Goal: Find contact information: Find contact information

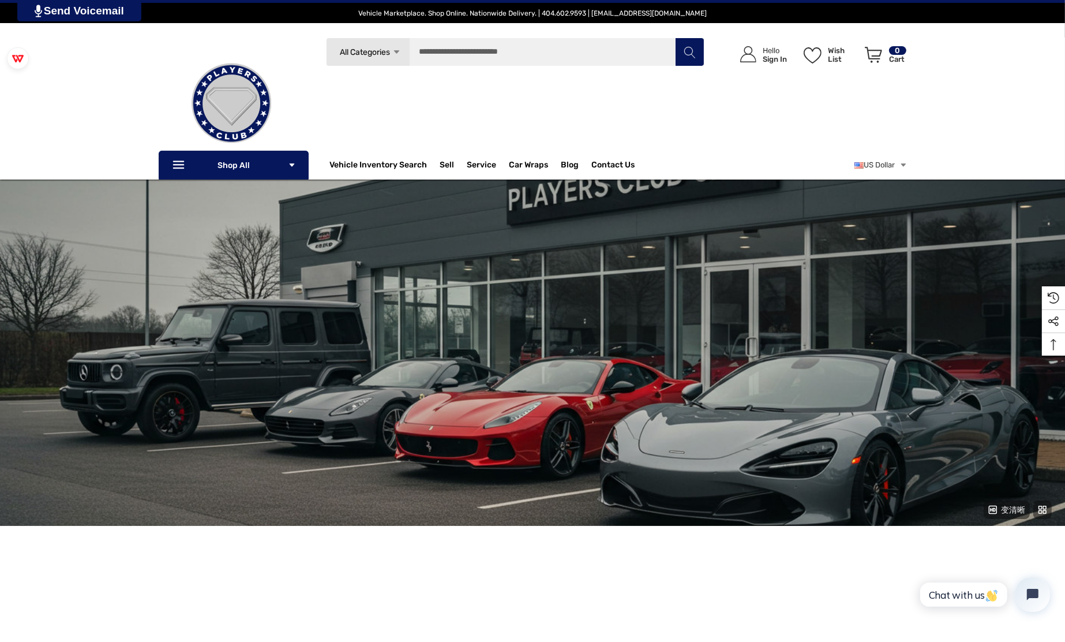
scroll to position [462, 0]
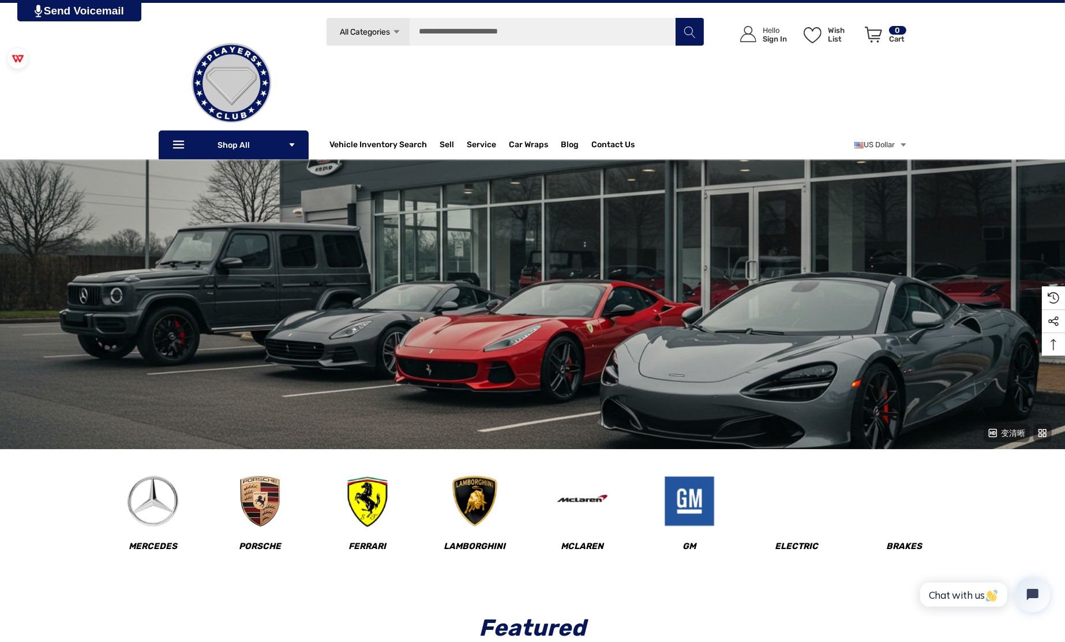
scroll to position [0, 0]
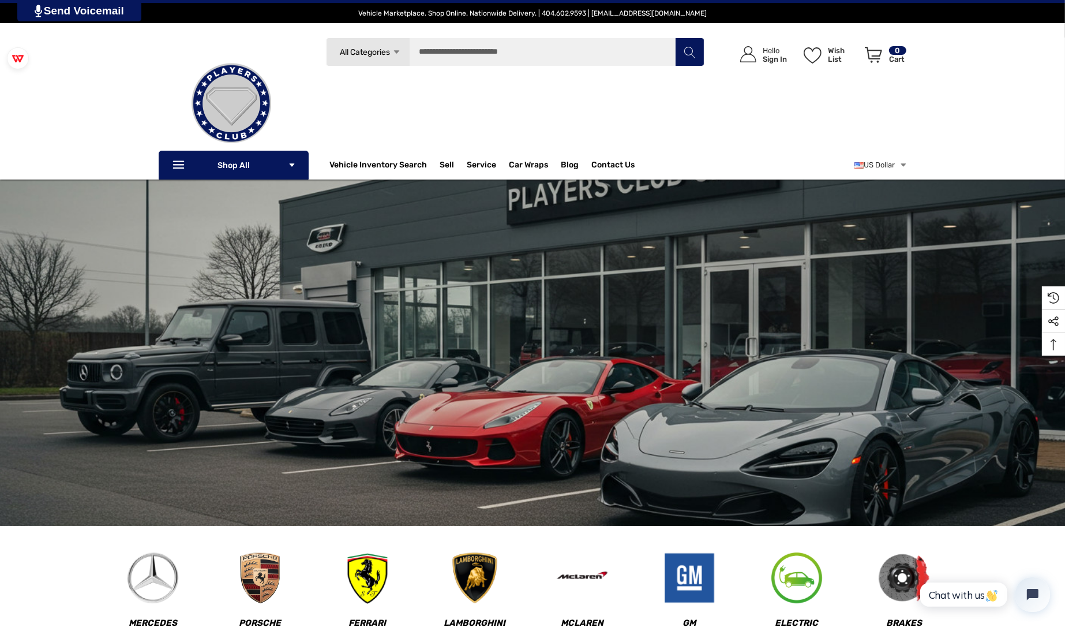
drag, startPoint x: 821, startPoint y: 111, endPoint x: 692, endPoint y: 150, distance: 134.4
click at [821, 111] on div "Icon User Account Icon User Account Hello Sign In Wish List Wish List Wish List…" at bounding box center [806, 99] width 203 height 123
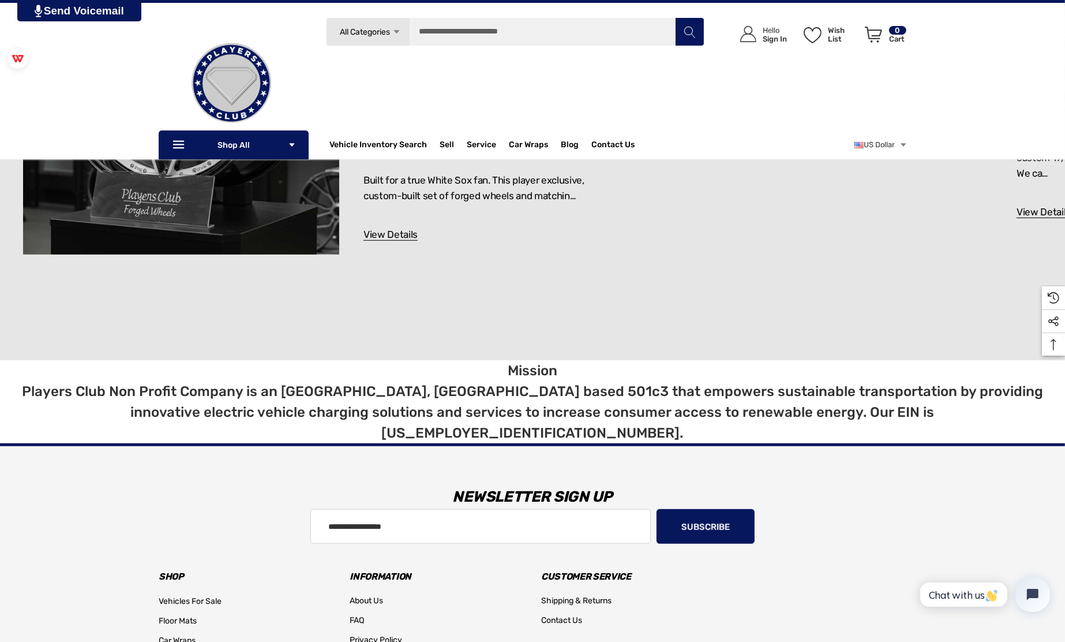
scroll to position [5529, 0]
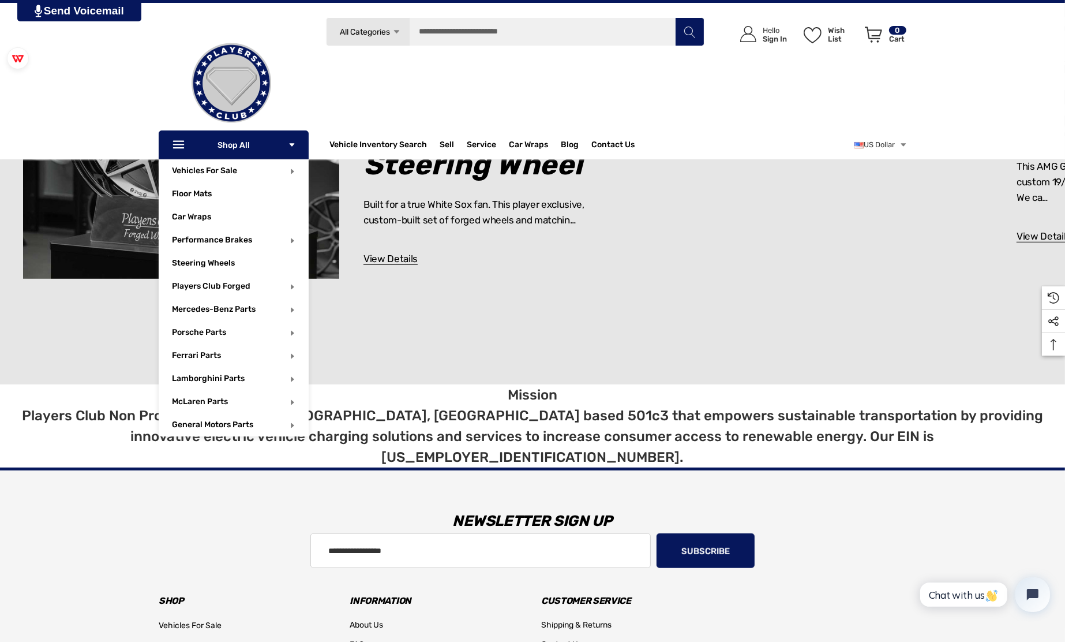
click at [256, 152] on p "Icon Line Icon Line Shop All Icon Arrow Down Icon Arrow Down" at bounding box center [234, 144] width 150 height 29
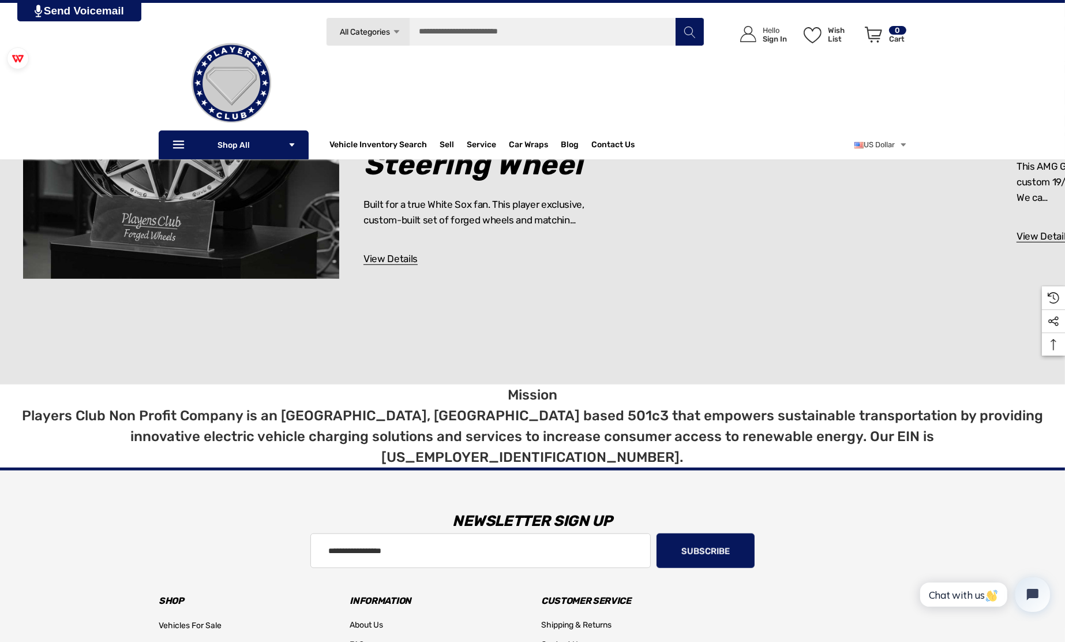
click at [222, 504] on h3 "Newsletter Sign Up" at bounding box center [532, 521] width 765 height 35
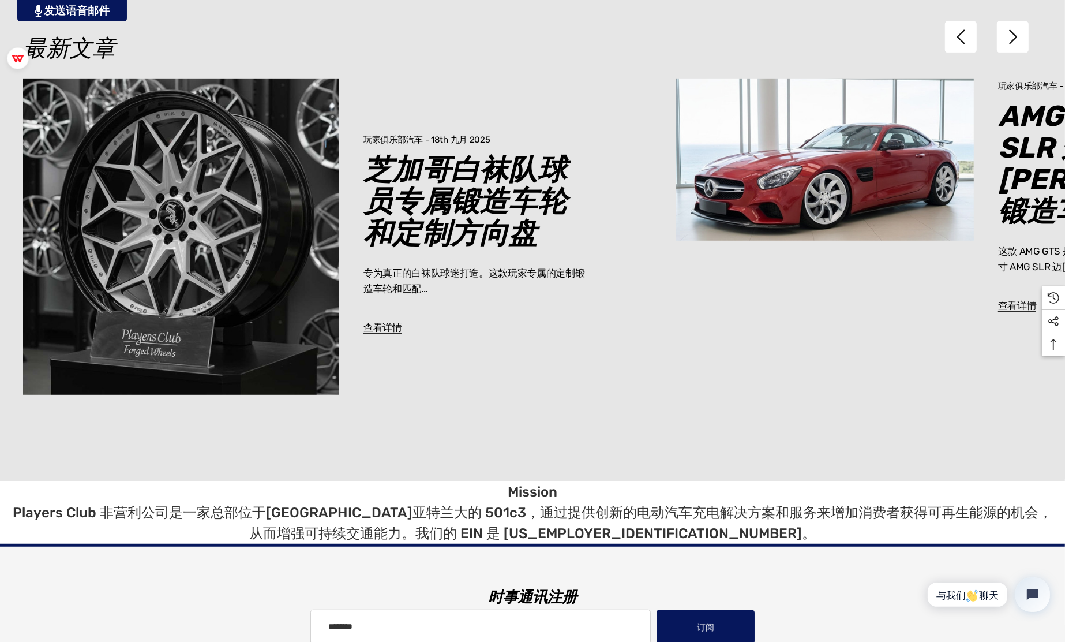
scroll to position [5636, 0]
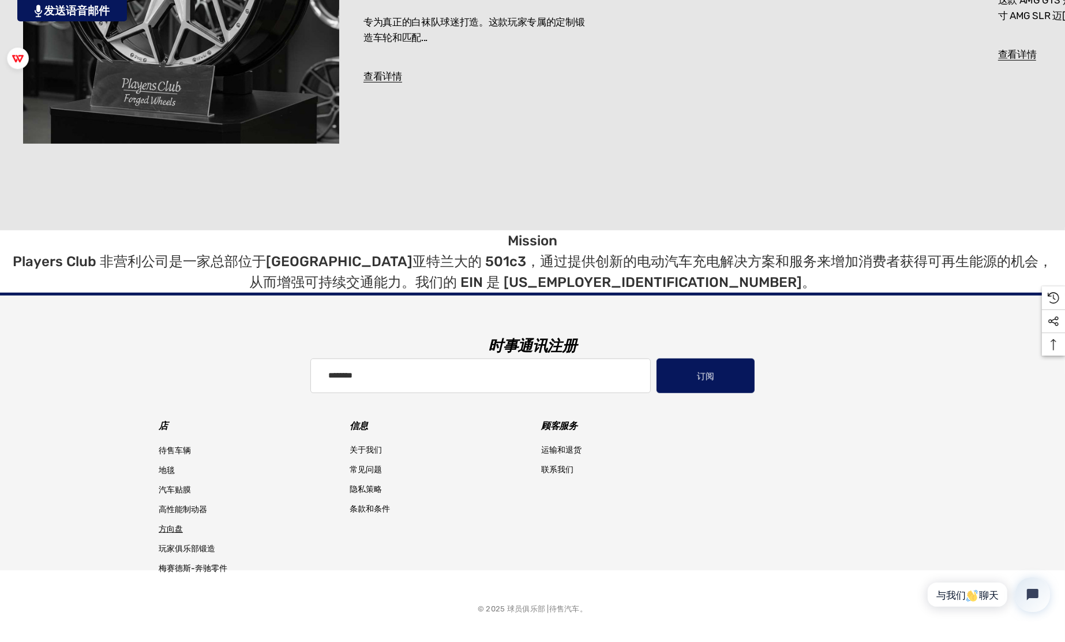
click at [168, 524] on span "方向盘" at bounding box center [171, 529] width 24 height 10
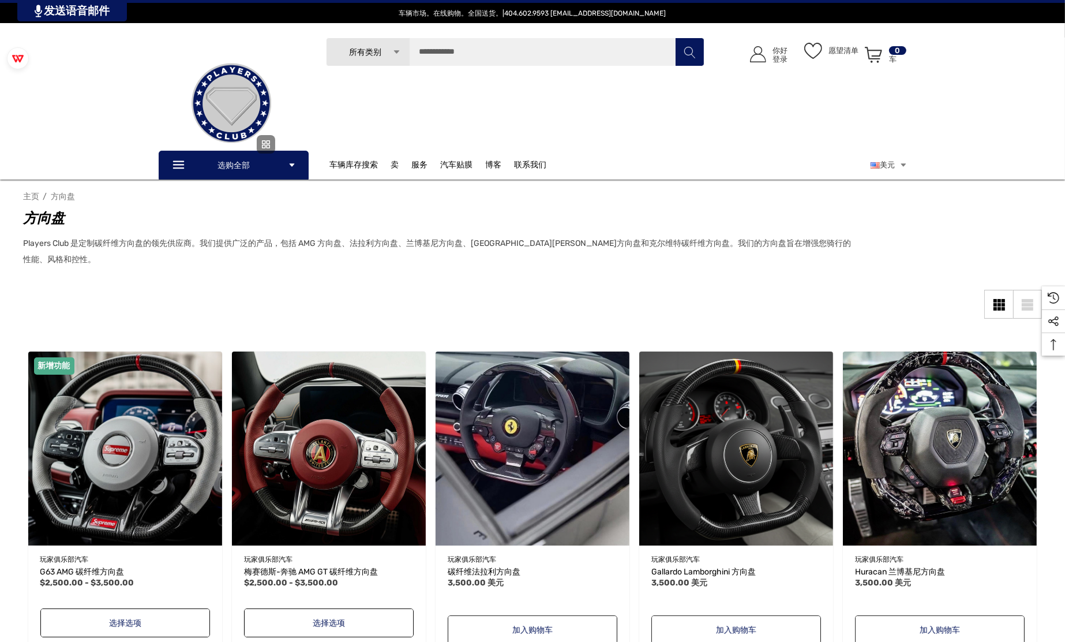
click at [265, 153] on div at bounding box center [244, 144] width 75 height 32
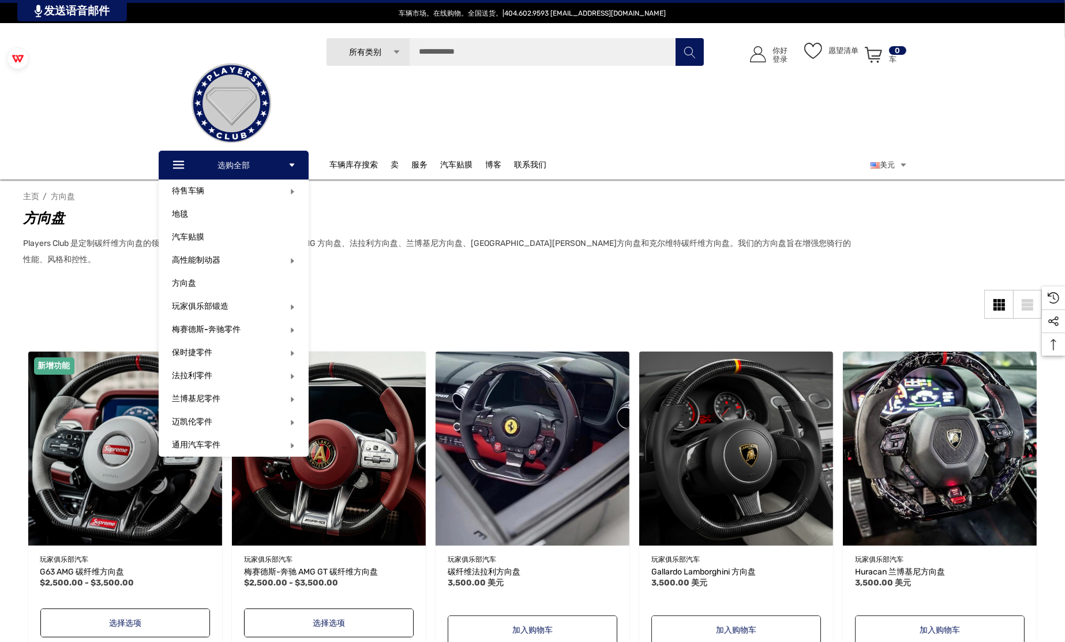
click at [225, 166] on font "选购全部" at bounding box center [234, 165] width 32 height 10
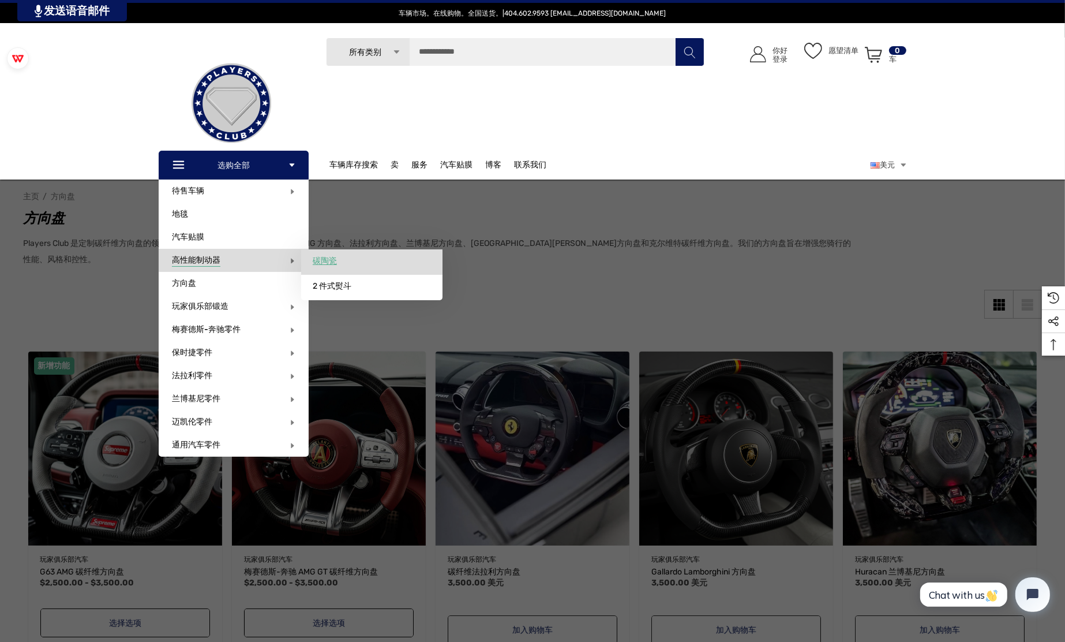
click at [325, 257] on span "碳陶瓷" at bounding box center [325, 261] width 24 height 10
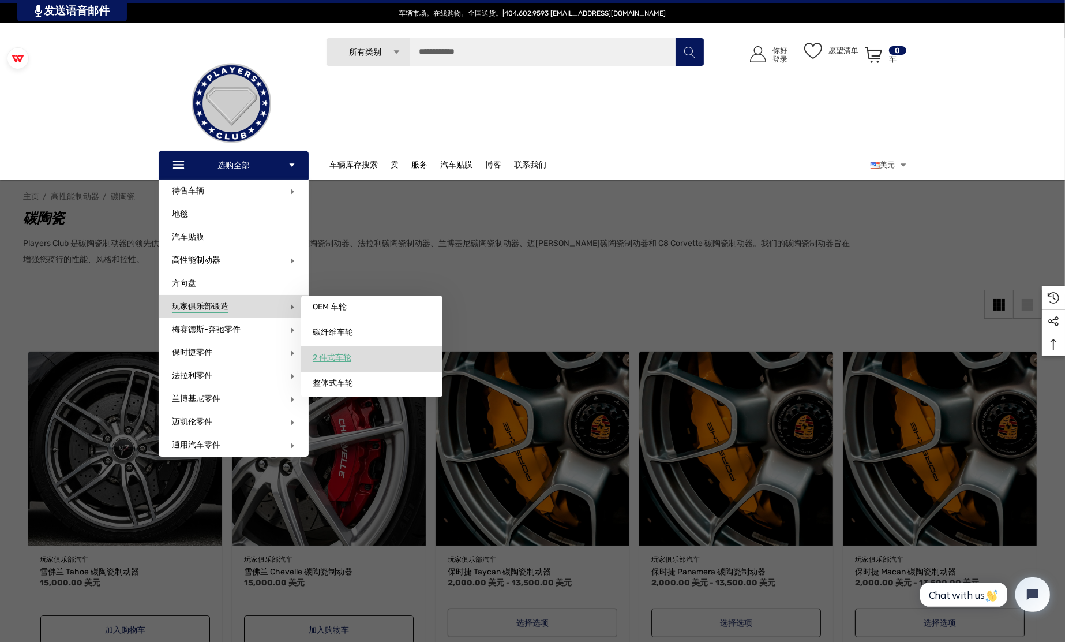
click at [364, 360] on link "2 件式车轮" at bounding box center [371, 357] width 141 height 23
click at [362, 365] on link "2 件式车轮" at bounding box center [371, 357] width 141 height 23
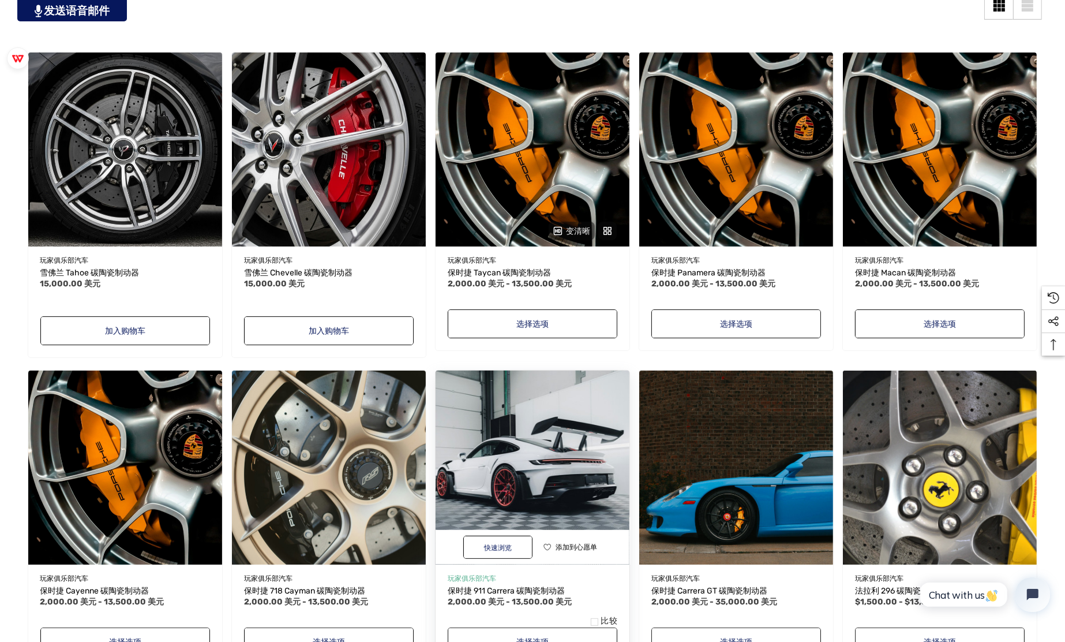
scroll to position [615, 0]
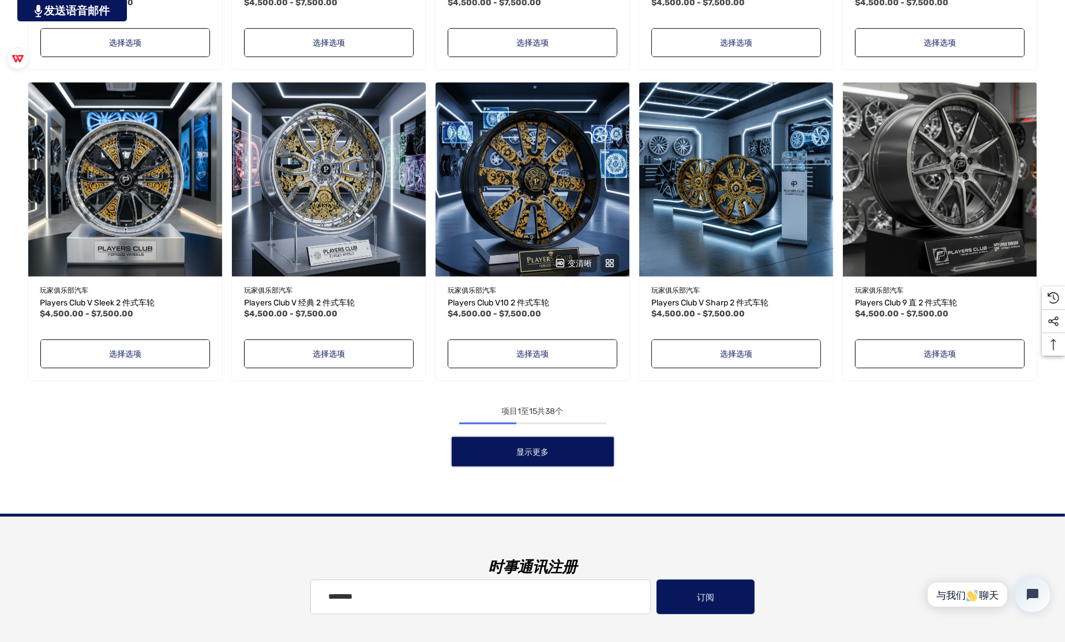
scroll to position [1099, 0]
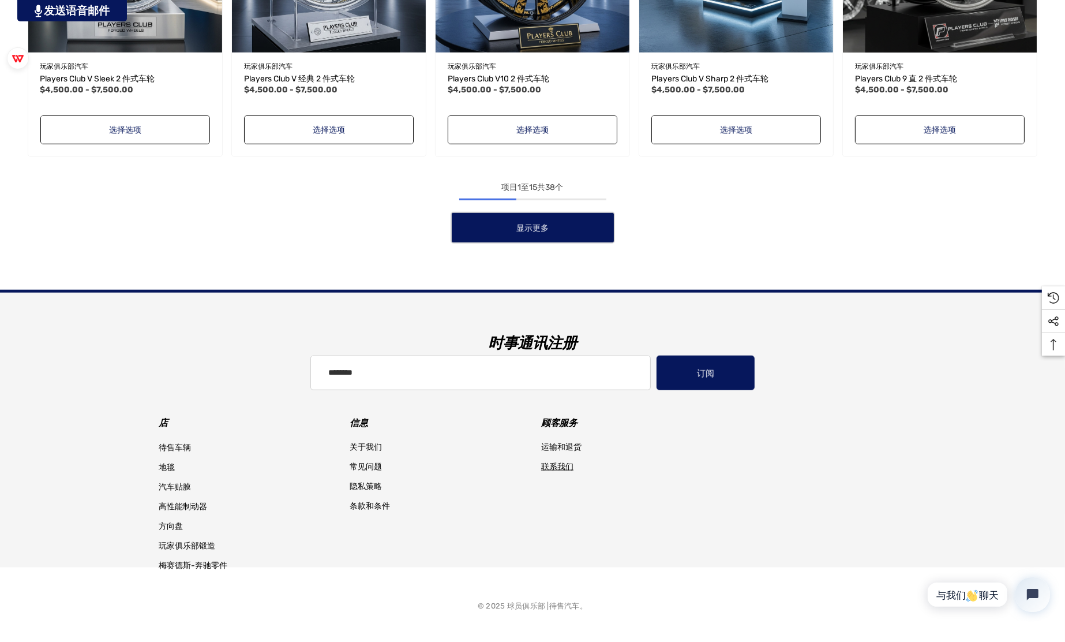
click at [548, 465] on span "联系我们" at bounding box center [557, 467] width 32 height 10
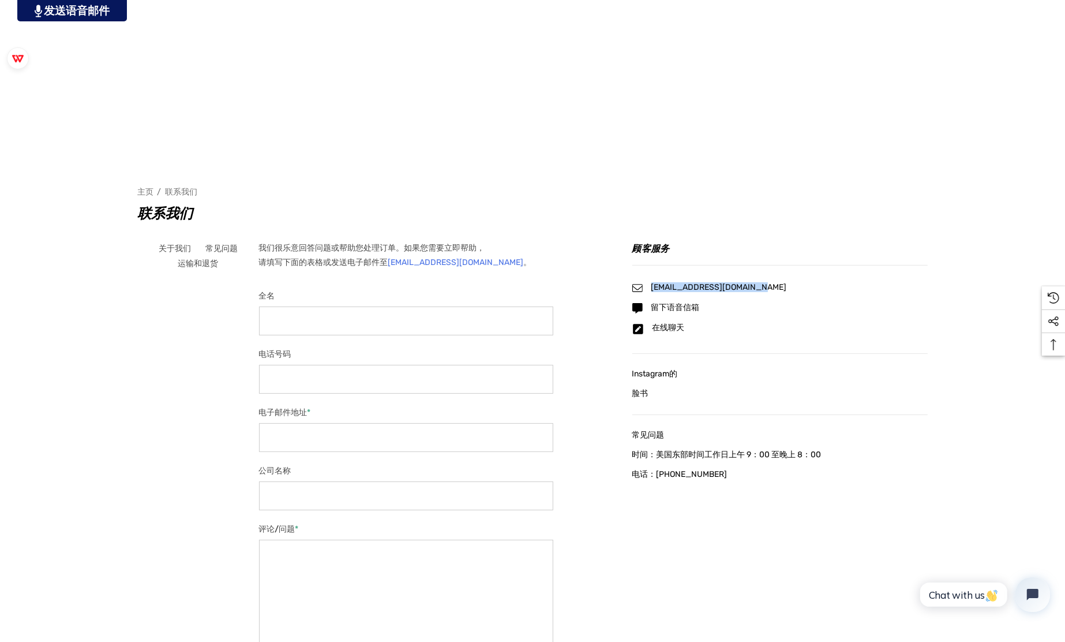
drag, startPoint x: 754, startPoint y: 286, endPoint x: 646, endPoint y: 289, distance: 108.5
click at [646, 288] on div "info@playersclubcars.com" at bounding box center [779, 288] width 295 height 10
copy span "info@playersclubcars.com"
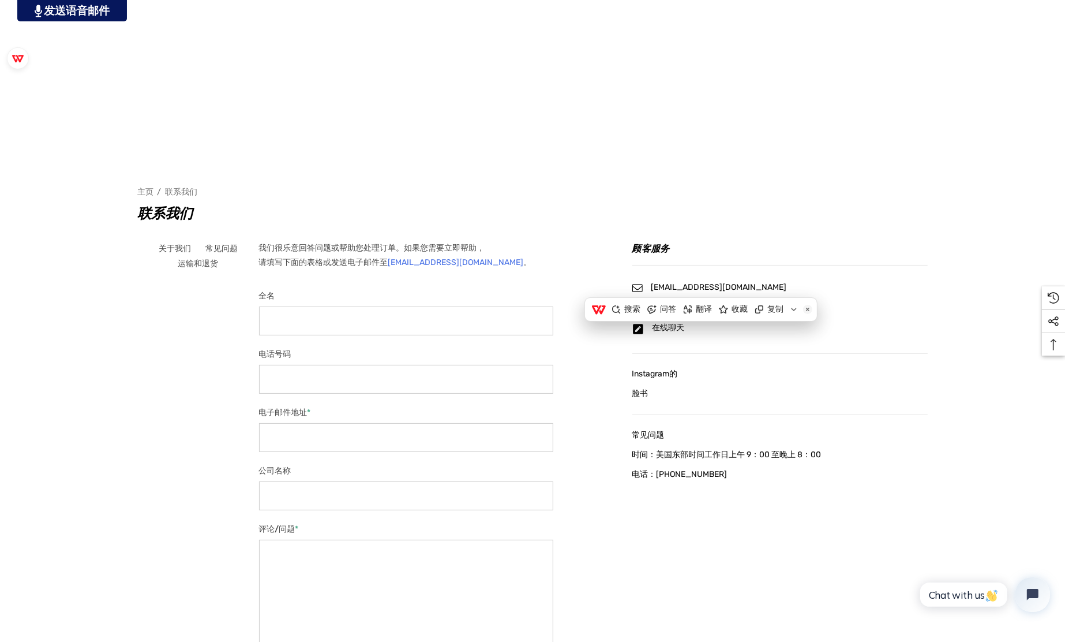
click at [803, 556] on main "关于我们 常见问题 运输和退货 我们很乐意回答问题或帮助您处理订单。如果您需要立即帮助， 请填写下面的表格或发送电子邮件至 info@playersclubc…" at bounding box center [532, 486] width 791 height 522
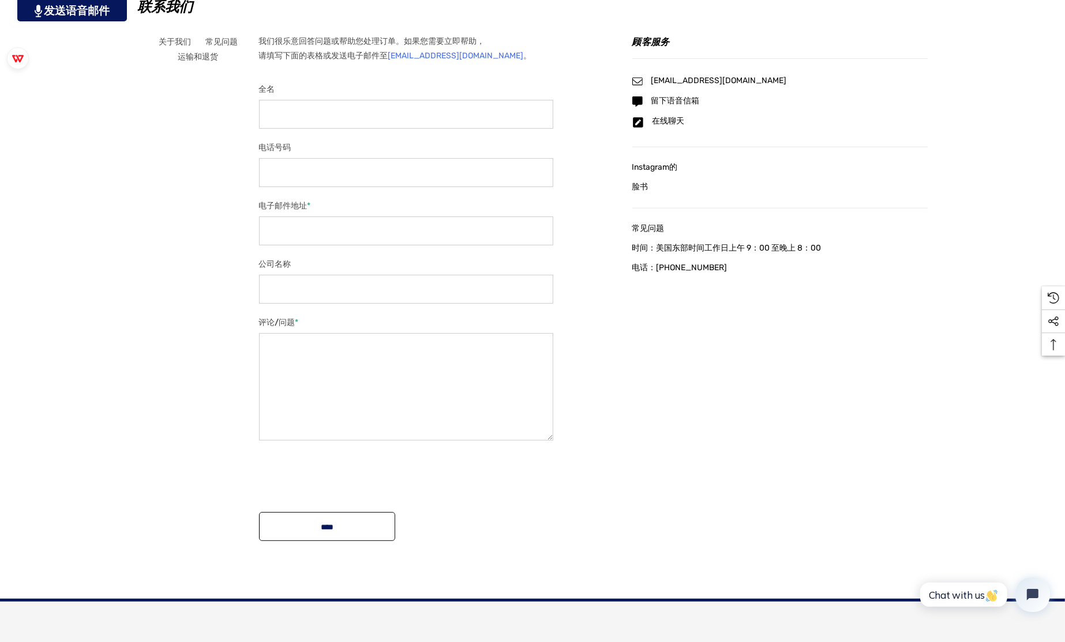
scroll to position [462, 0]
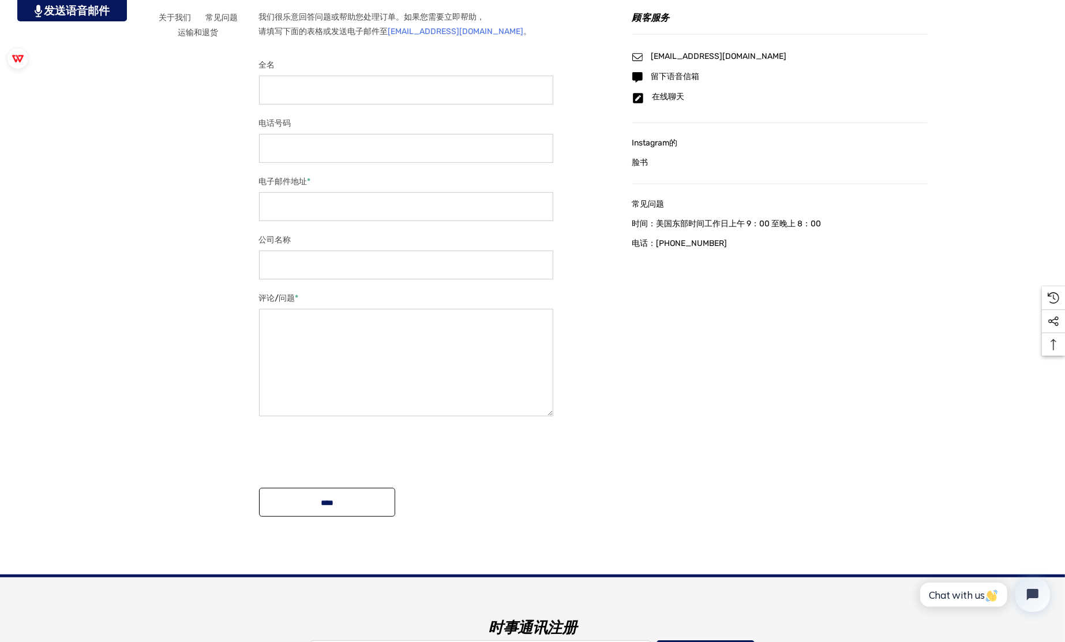
click at [761, 338] on main "关于我们 常见问题 运输和退货 我们很乐意回答问题或帮助您处理订单。如果您需要立即帮助， 请填写下面的表格或发送电子邮件至 info@playersclubc…" at bounding box center [532, 255] width 791 height 522
click at [640, 162] on span "脸书" at bounding box center [640, 163] width 16 height 10
